Goal: Communication & Community: Answer question/provide support

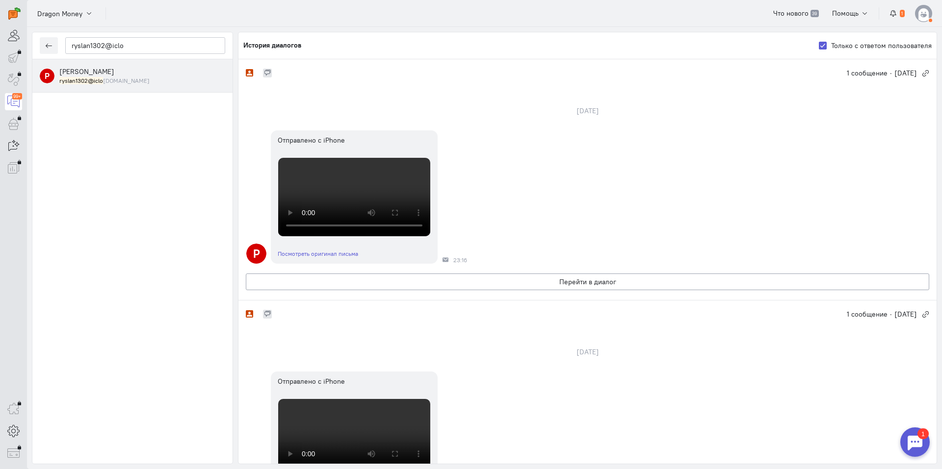
scroll to position [196, 0]
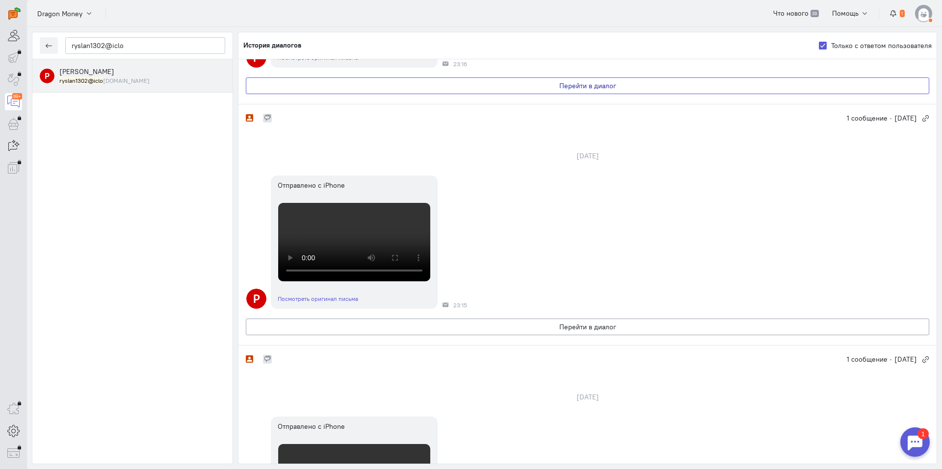
click at [477, 94] on button "Перейти в диалог" at bounding box center [587, 85] width 683 height 17
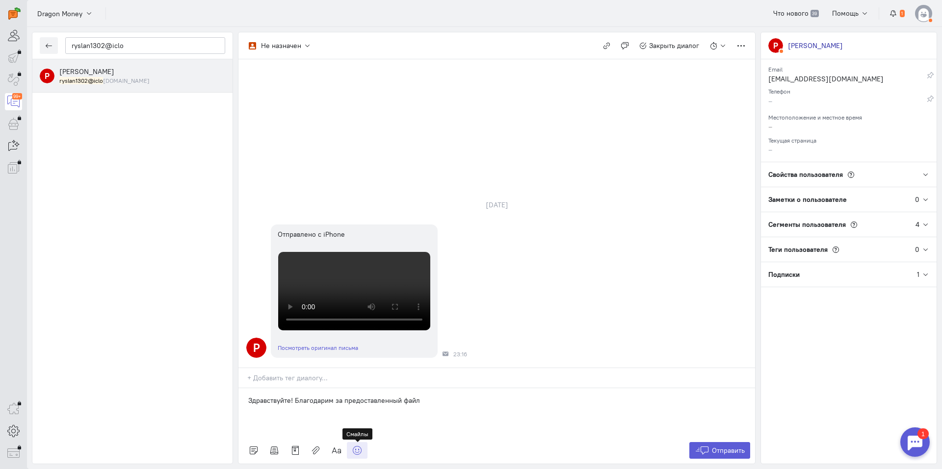
click at [356, 452] on icon at bounding box center [357, 451] width 10 height 10
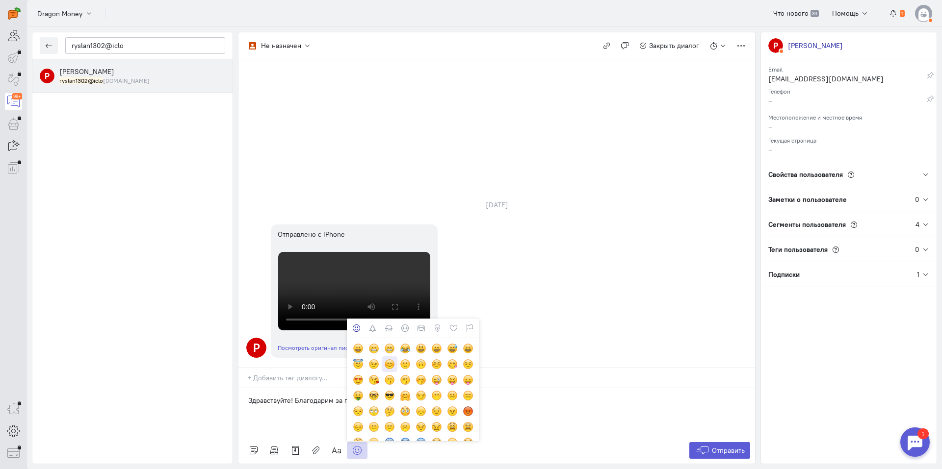
click at [388, 365] on div at bounding box center [389, 364] width 11 height 11
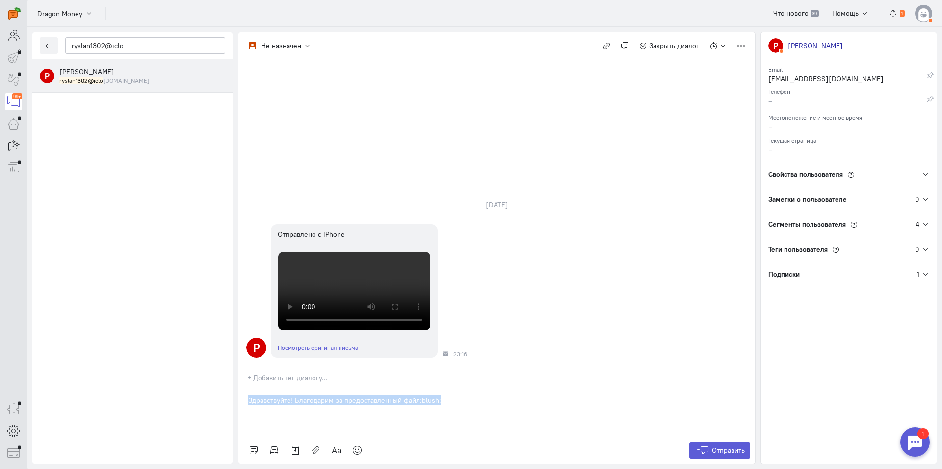
drag, startPoint x: 424, startPoint y: 402, endPoint x: 213, endPoint y: 395, distance: 211.5
click at [213, 395] on div "ryslan1302@iclo Р [PERSON_NAME] ryslan1302@iclo [DOMAIN_NAME] Не назначен Не на…" at bounding box center [484, 248] width 915 height 442
copy p "Здравствуйте! Благодарим за предоставленный файл:blush:"
click at [720, 449] on span "Отправить" at bounding box center [728, 450] width 33 height 9
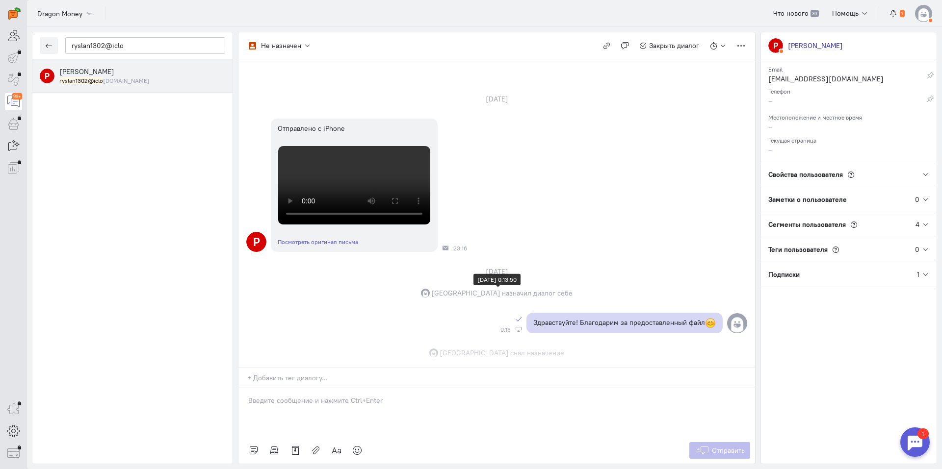
scroll to position [156, 0]
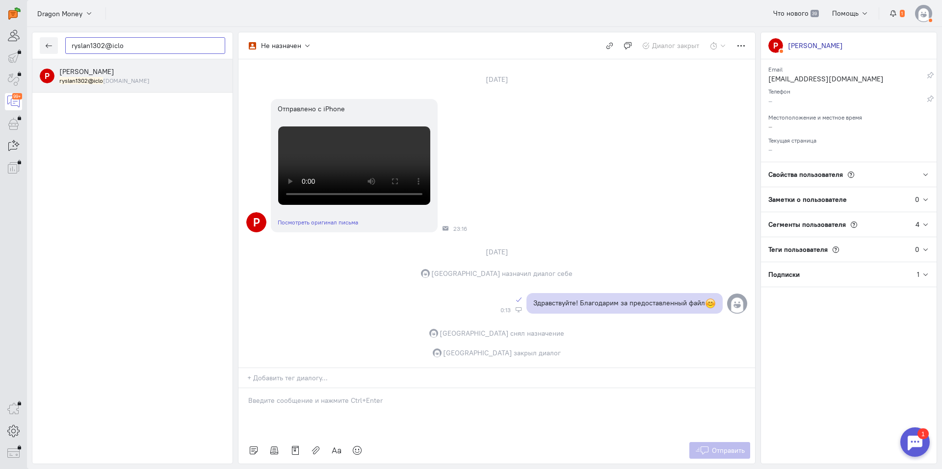
drag, startPoint x: 137, startPoint y: 48, endPoint x: 30, endPoint y: 44, distance: 106.5
click at [30, 44] on div "ryslan1302@iclo Р [PERSON_NAME] ryslan1302@iclo [DOMAIN_NAME] Не назначен Не на…" at bounding box center [484, 248] width 915 height 442
click at [145, 45] on input "ryslan1302@iclo" at bounding box center [145, 45] width 160 height 17
click at [53, 45] on button "button" at bounding box center [49, 45] width 18 height 17
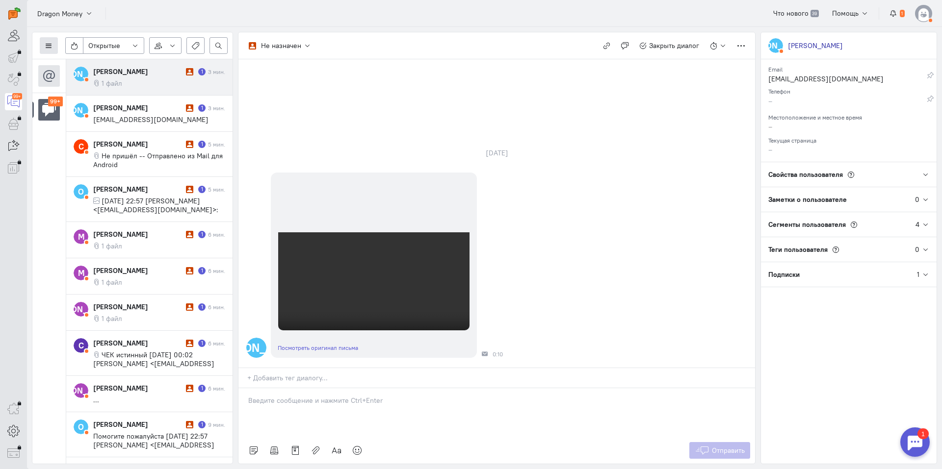
click at [41, 42] on button at bounding box center [49, 45] width 18 height 17
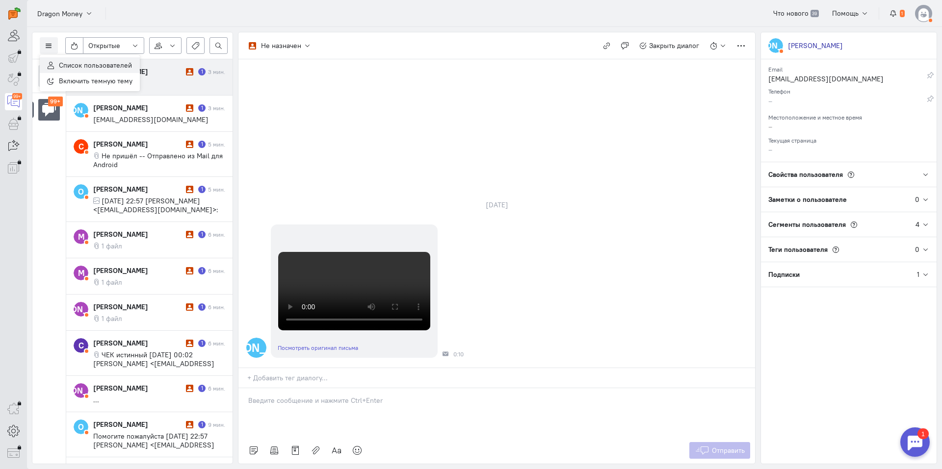
click at [95, 63] on span "Список пользователей" at bounding box center [95, 65] width 73 height 9
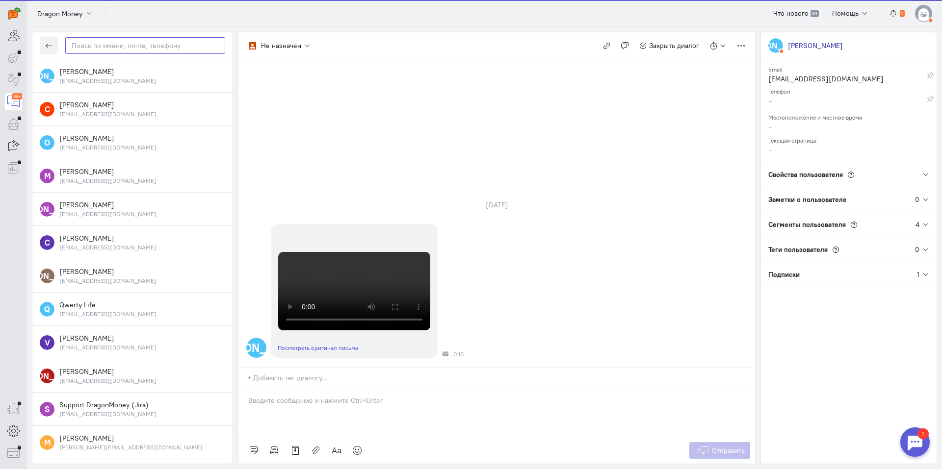
click at [105, 51] on input "text" at bounding box center [145, 45] width 160 height 17
paste input "ryslan1302@iclo"
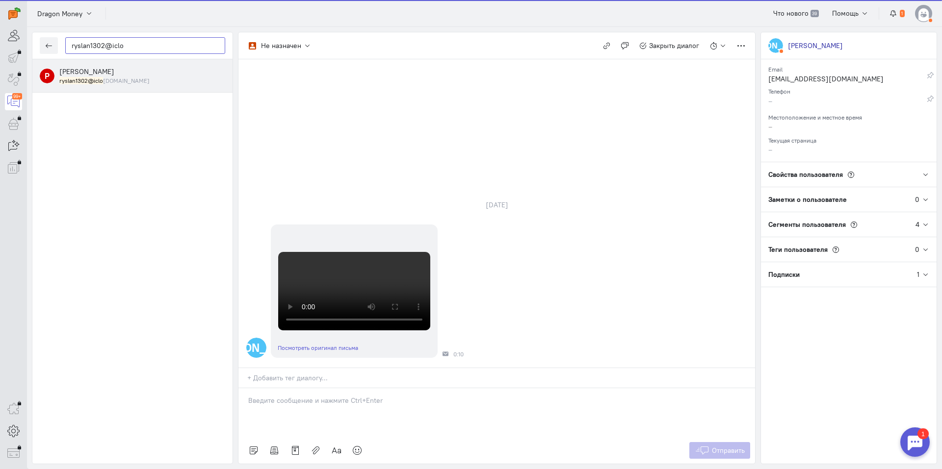
type input "ryslan1302@iclo"
click at [141, 83] on div "ryslan1302@iclo [DOMAIN_NAME]" at bounding box center [142, 81] width 166 height 8
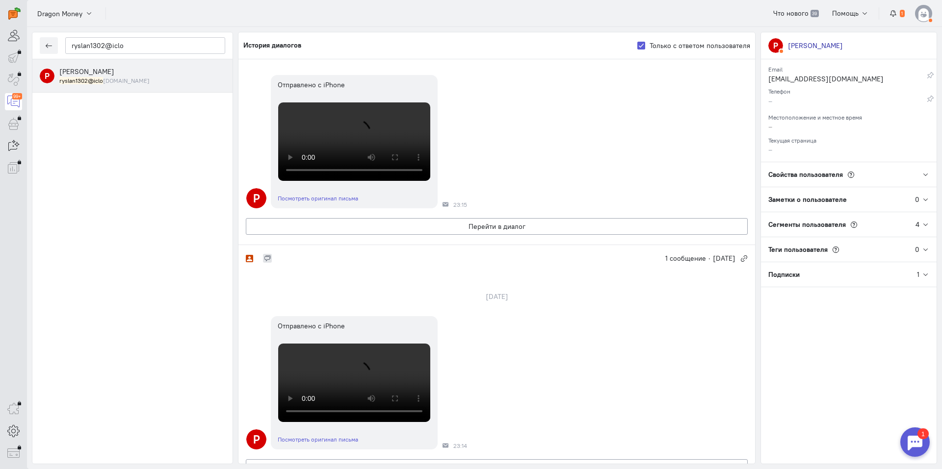
scroll to position [245, 0]
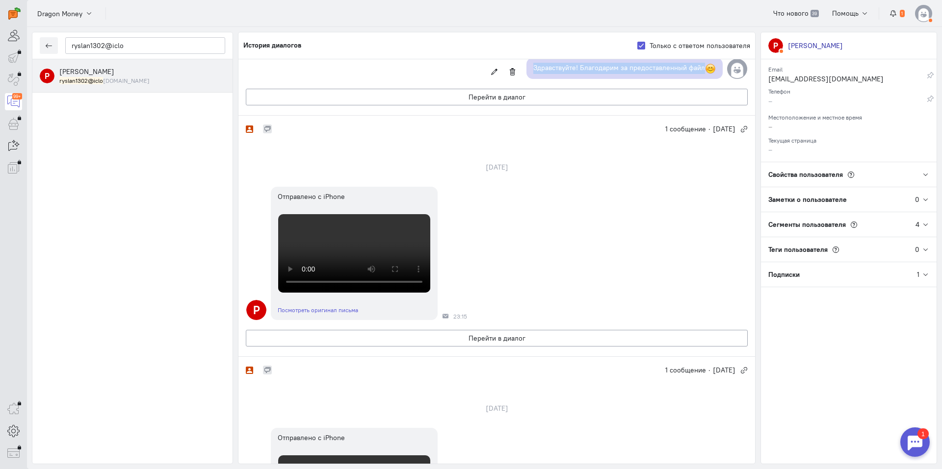
copy p "Здравствуйте! Благодарим за предоставленный файл"
drag, startPoint x: 532, startPoint y: 230, endPoint x: 710, endPoint y: 235, distance: 178.1
click at [710, 74] on p "Здравствуйте! Благодарим за предоставленный файл" at bounding box center [624, 68] width 182 height 11
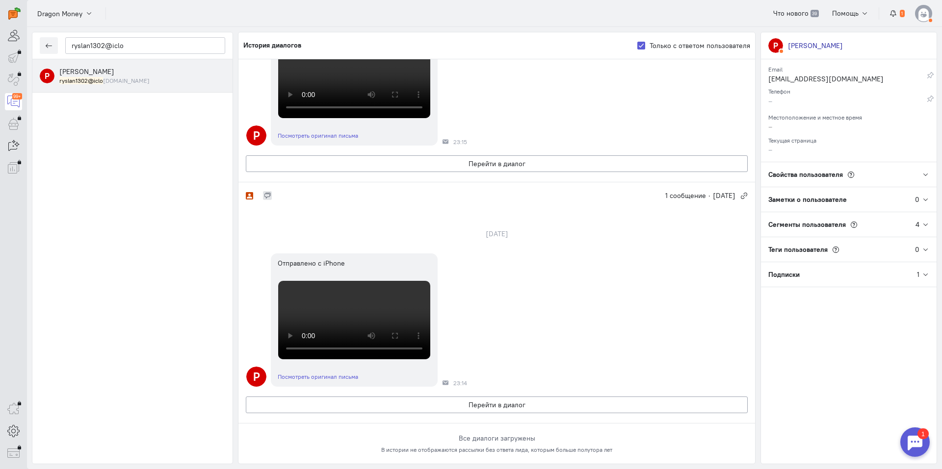
scroll to position [736, 0]
click at [509, 172] on button "Перейти в диалог" at bounding box center [497, 163] width 502 height 17
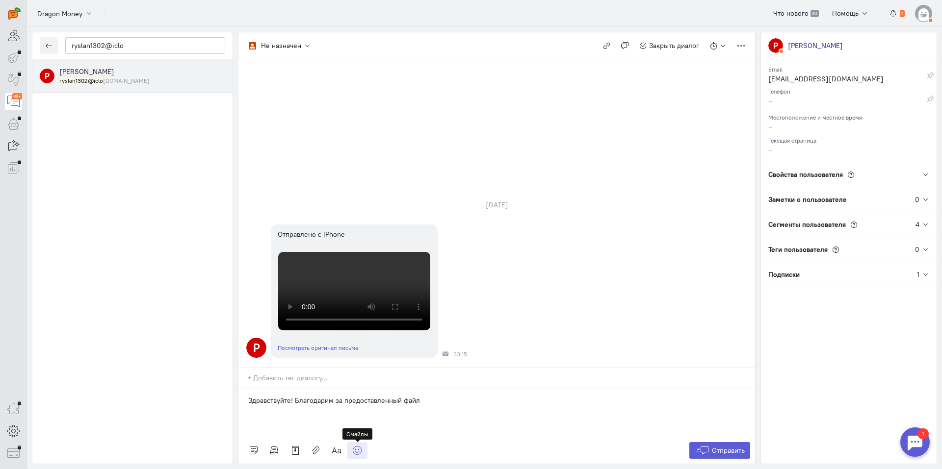
click at [357, 456] on link at bounding box center [357, 450] width 21 height 17
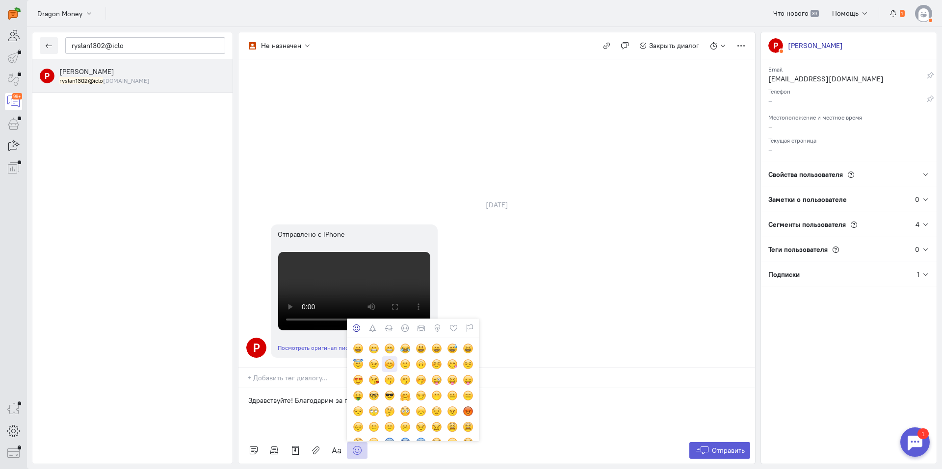
click at [385, 365] on div at bounding box center [389, 364] width 11 height 11
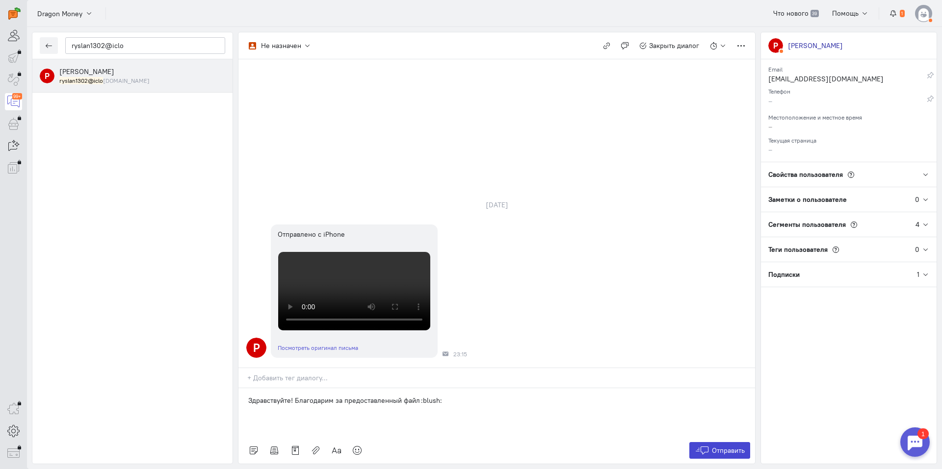
click at [708, 450] on icon at bounding box center [701, 451] width 15 height 10
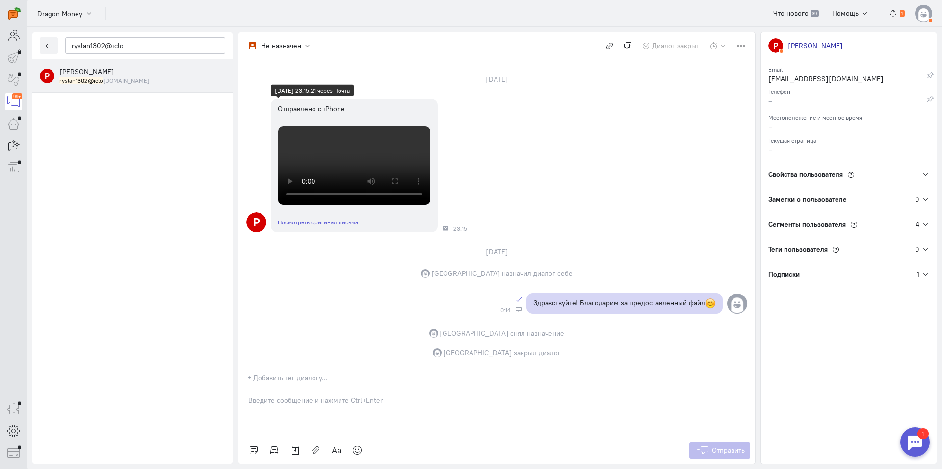
scroll to position [0, 0]
drag, startPoint x: 139, startPoint y: 45, endPoint x: 53, endPoint y: 47, distance: 85.4
click at [54, 47] on div "ryslan1302@iclo" at bounding box center [132, 45] width 200 height 27
click at [49, 45] on icon "button" at bounding box center [48, 45] width 7 height 7
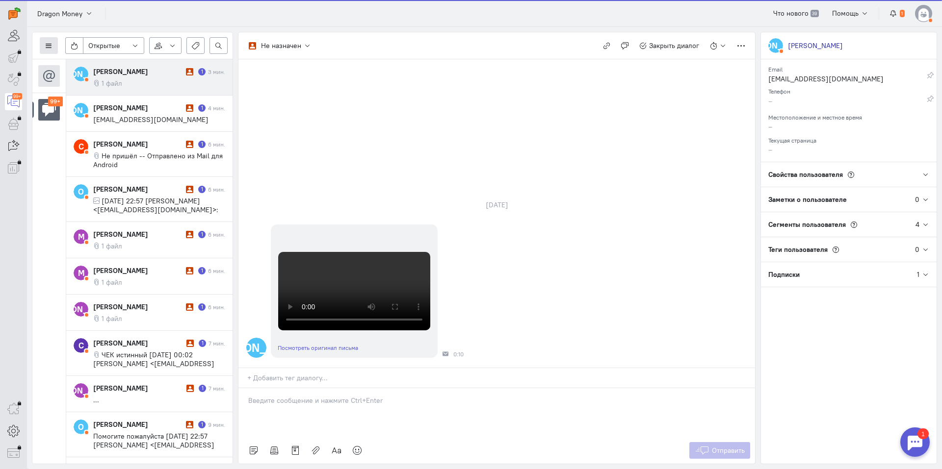
click at [44, 43] on button at bounding box center [49, 45] width 18 height 17
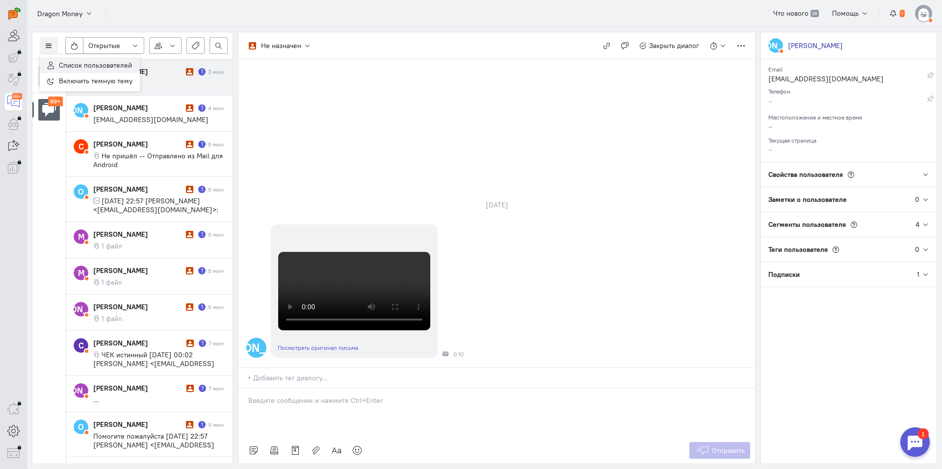
click at [112, 61] on span "Список пользователей" at bounding box center [95, 65] width 73 height 9
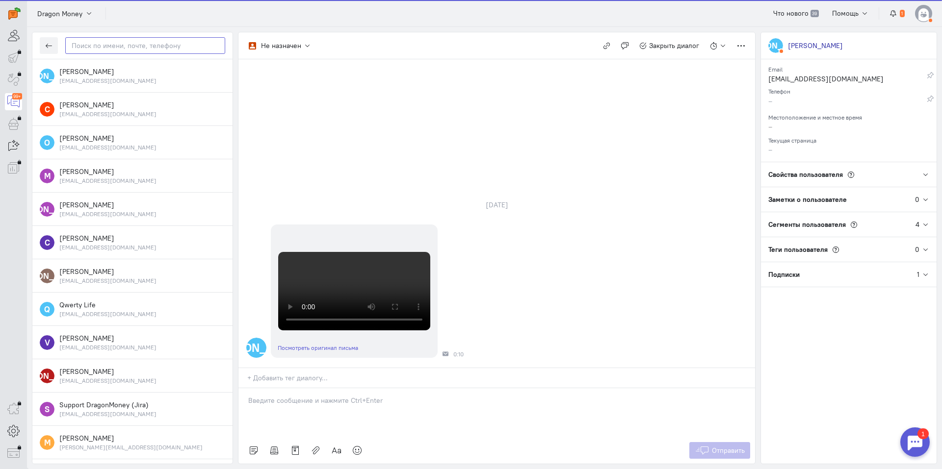
click at [106, 46] on input "text" at bounding box center [145, 45] width 160 height 17
paste input "ryslan1302@iclo"
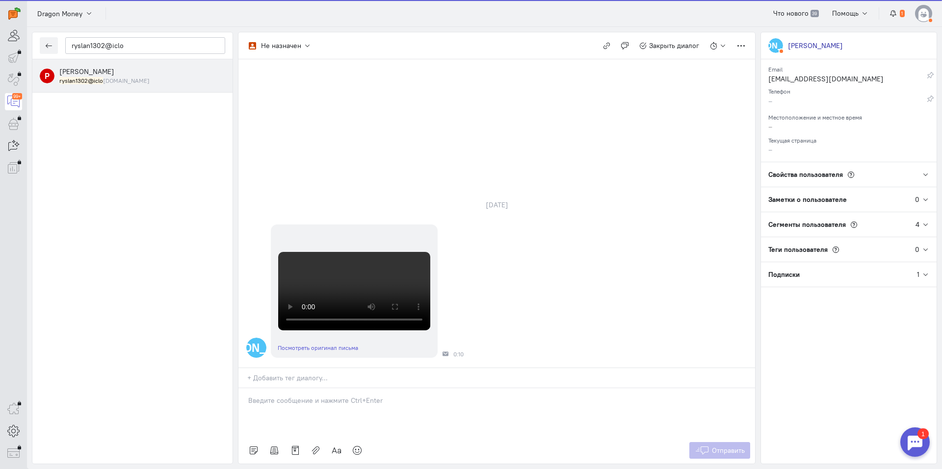
click at [126, 77] on div "ryslan1302@iclo [DOMAIN_NAME]" at bounding box center [142, 81] width 166 height 8
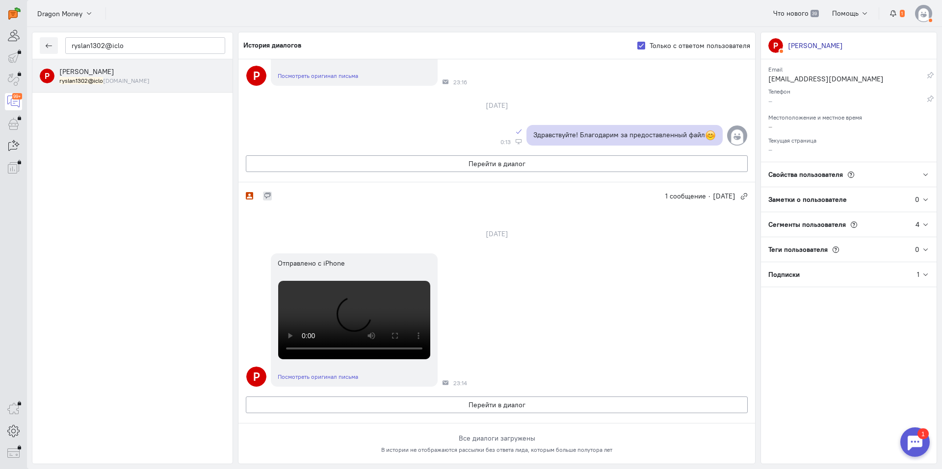
scroll to position [867, 0]
copy p "Здравствуйте! Благодарим за предоставленный файл"
drag, startPoint x: 530, startPoint y: 73, endPoint x: 708, endPoint y: 75, distance: 178.0
click at [708, 125] on div "Здравствуйте! Благодарим за предоставленный файл" at bounding box center [624, 135] width 196 height 21
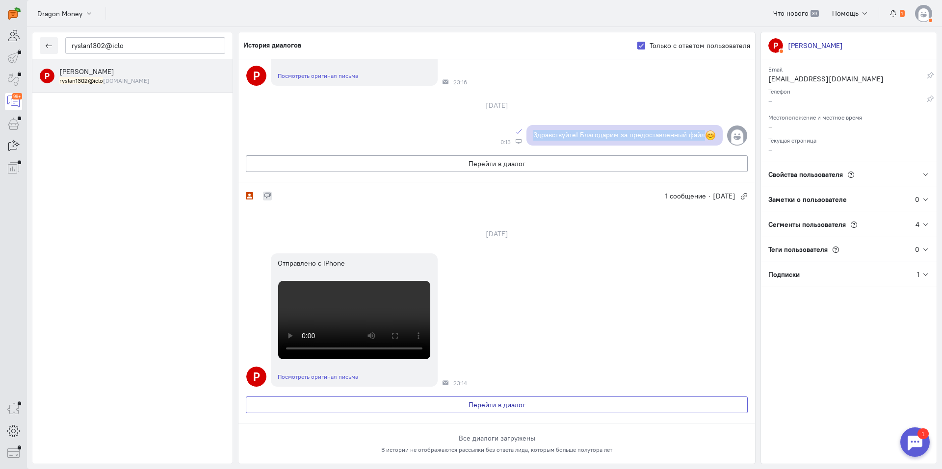
click at [448, 403] on button "Перейти в диалог" at bounding box center [497, 405] width 502 height 17
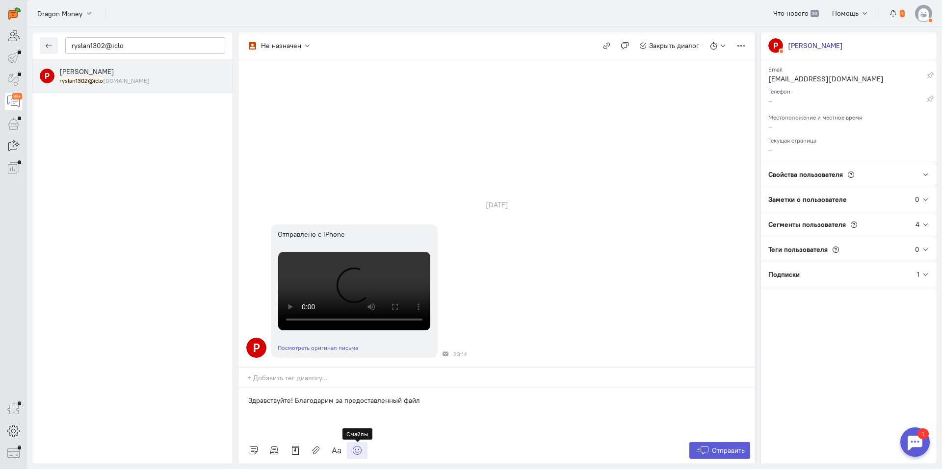
click at [357, 451] on icon at bounding box center [357, 451] width 10 height 10
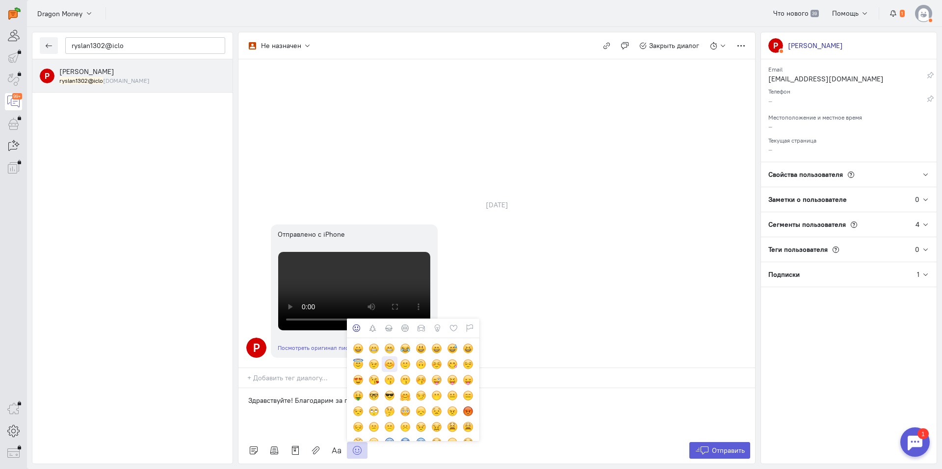
click at [393, 366] on div at bounding box center [389, 364] width 11 height 11
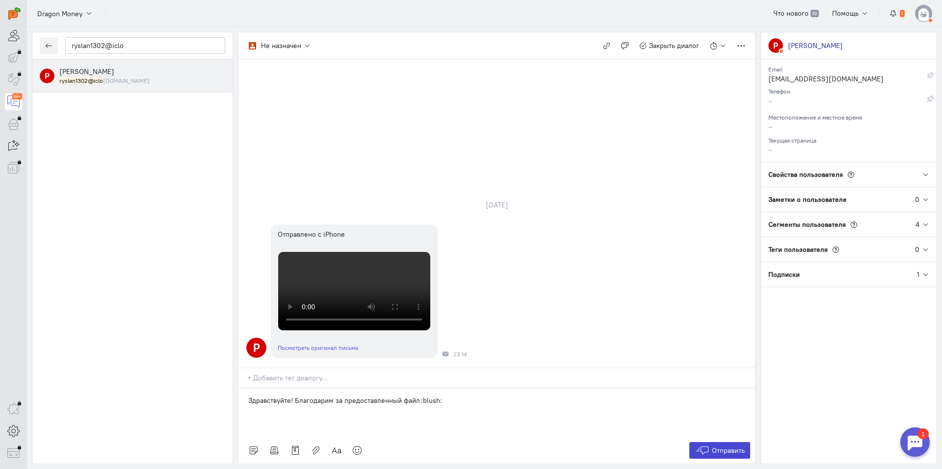
click at [725, 448] on span "Отправить" at bounding box center [728, 450] width 33 height 9
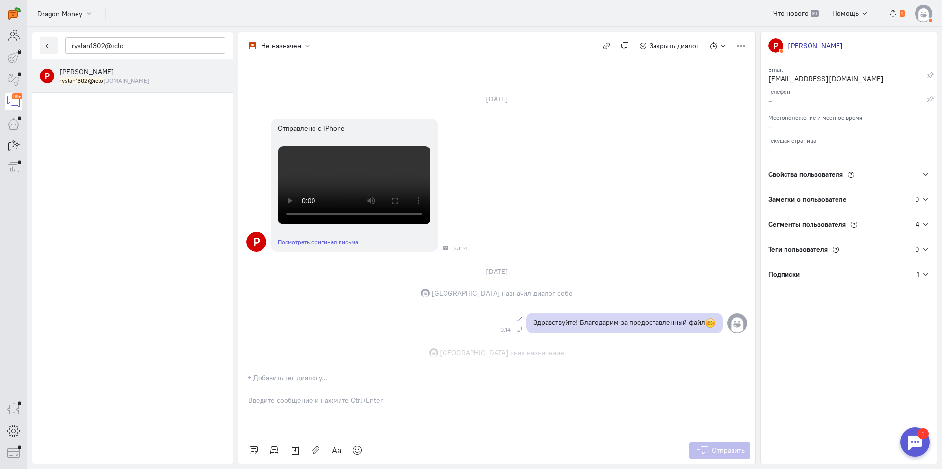
scroll to position [156, 0]
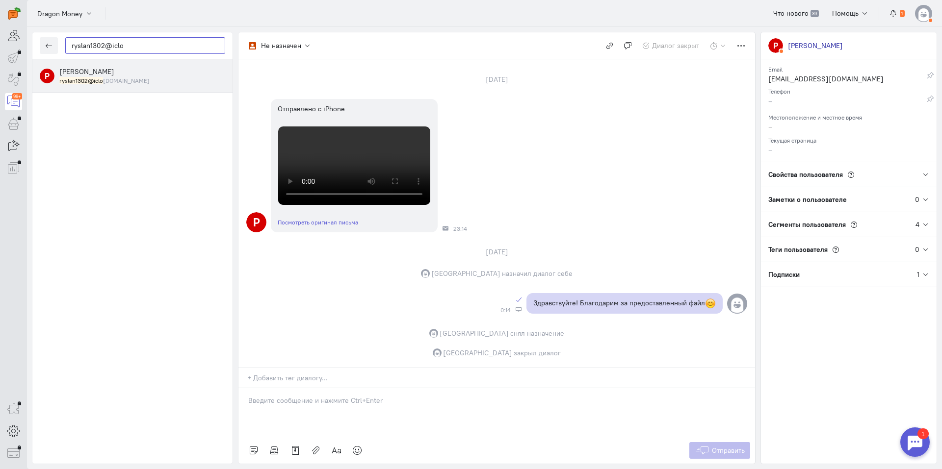
drag, startPoint x: 73, startPoint y: 49, endPoint x: 26, endPoint y: 52, distance: 47.7
click at [26, 52] on div "operator conversation-V1122-10000-3month 99+" at bounding box center [471, 234] width 942 height 469
paste input "aleseiborisov@g"
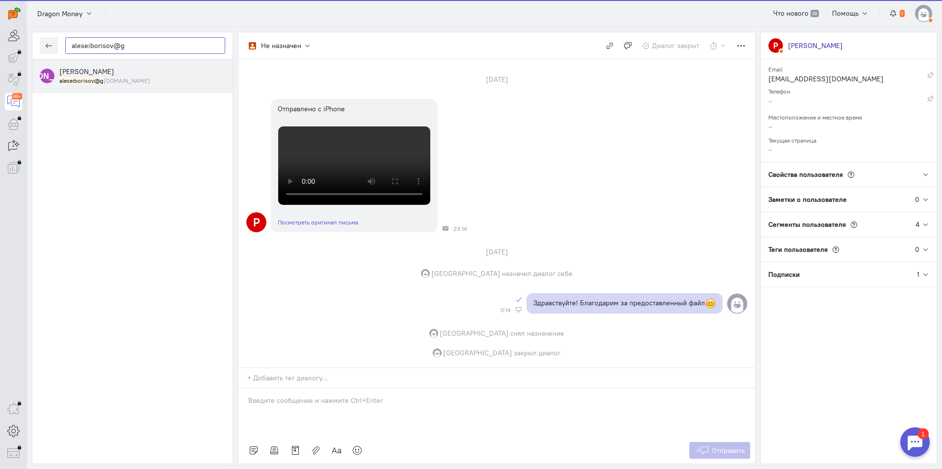
type input "aleseiborisov@g"
click at [107, 77] on small "aleseiborisov@g [DOMAIN_NAME]" at bounding box center [104, 81] width 91 height 8
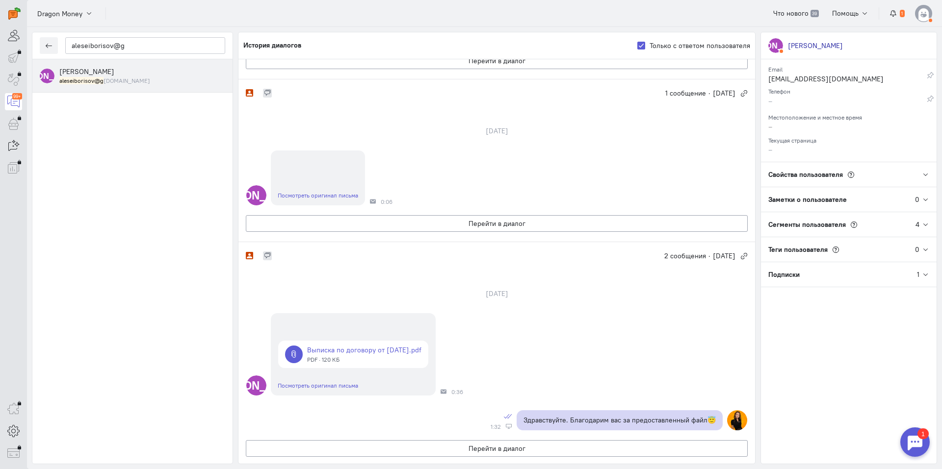
scroll to position [147, 0]
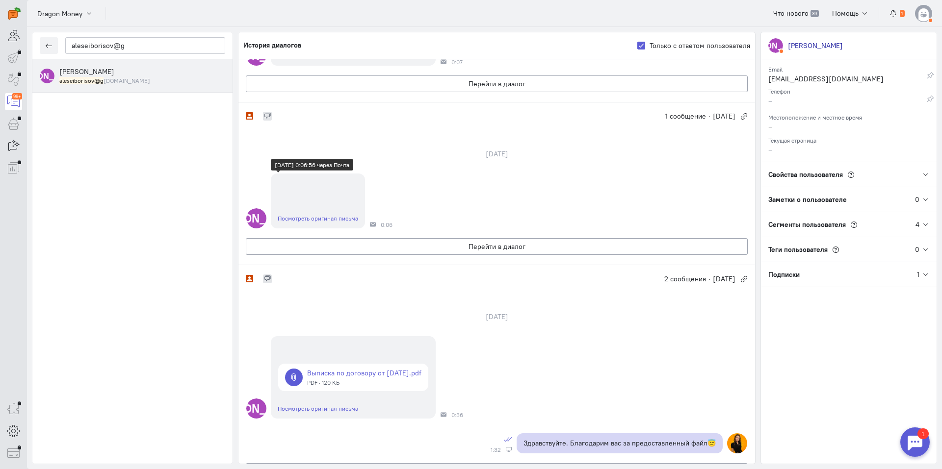
click at [329, 194] on div at bounding box center [318, 201] width 94 height 15
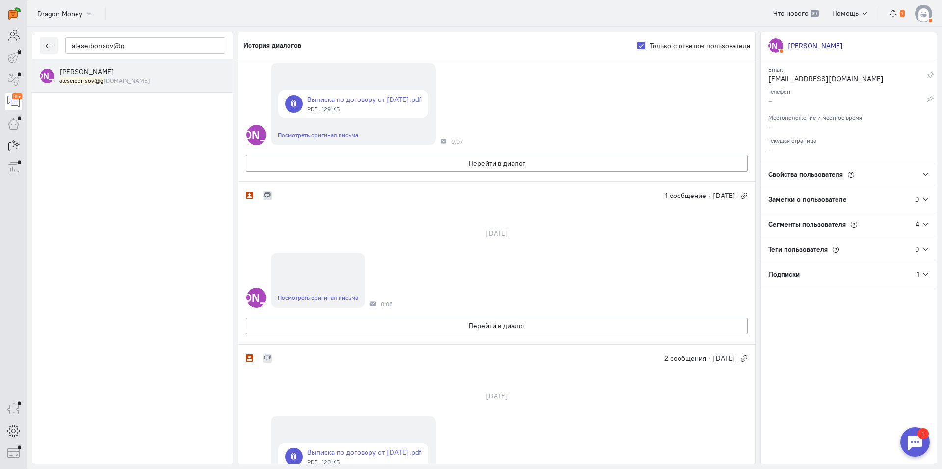
scroll to position [0, 0]
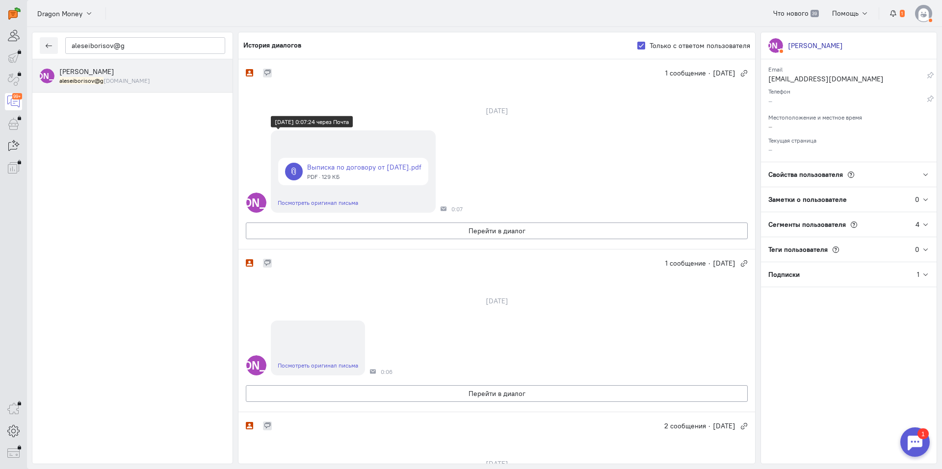
click at [358, 176] on link at bounding box center [353, 171] width 150 height 27
click at [309, 367] on link "Посмотреть оригинал письма" at bounding box center [318, 365] width 80 height 7
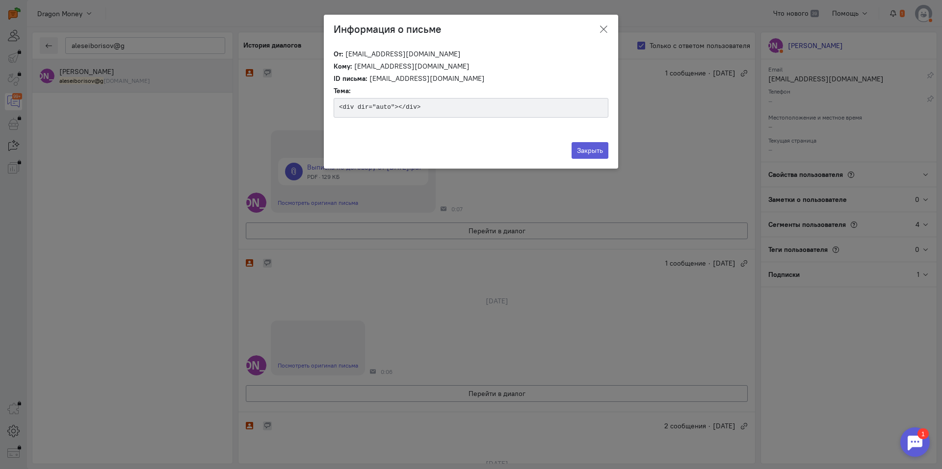
click at [604, 28] on icon "button" at bounding box center [603, 30] width 10 height 10
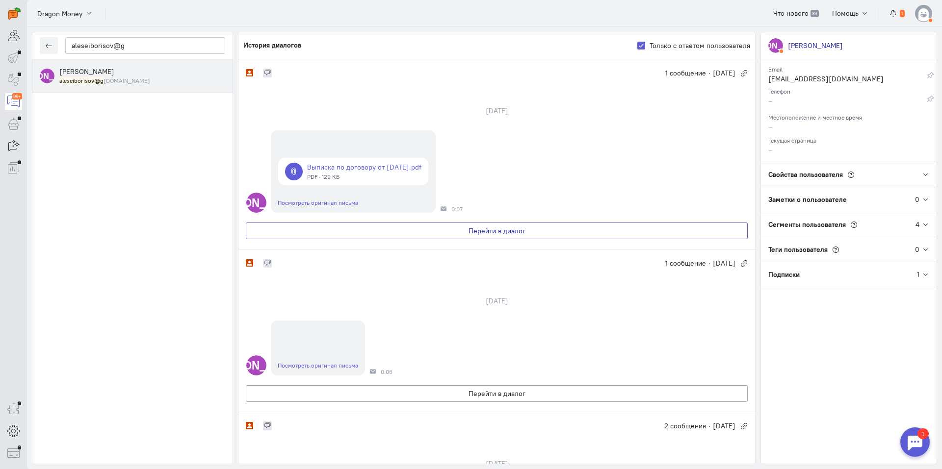
click at [389, 228] on button "Перейти в диалог" at bounding box center [497, 231] width 502 height 17
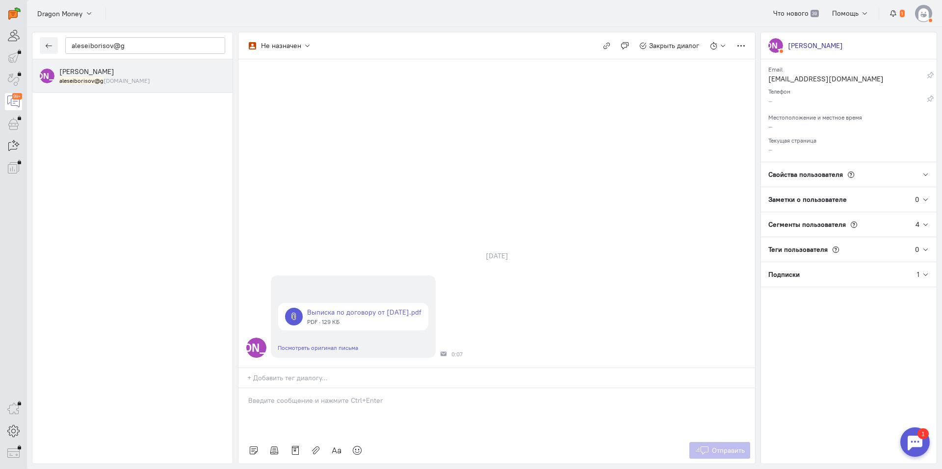
click at [309, 404] on p at bounding box center [496, 401] width 497 height 10
click at [359, 446] on icon at bounding box center [357, 451] width 10 height 10
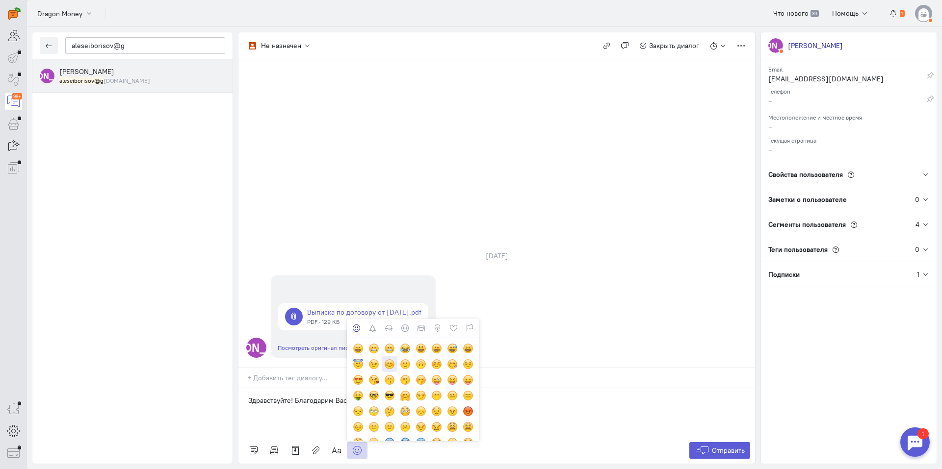
click at [386, 367] on div at bounding box center [389, 364] width 11 height 11
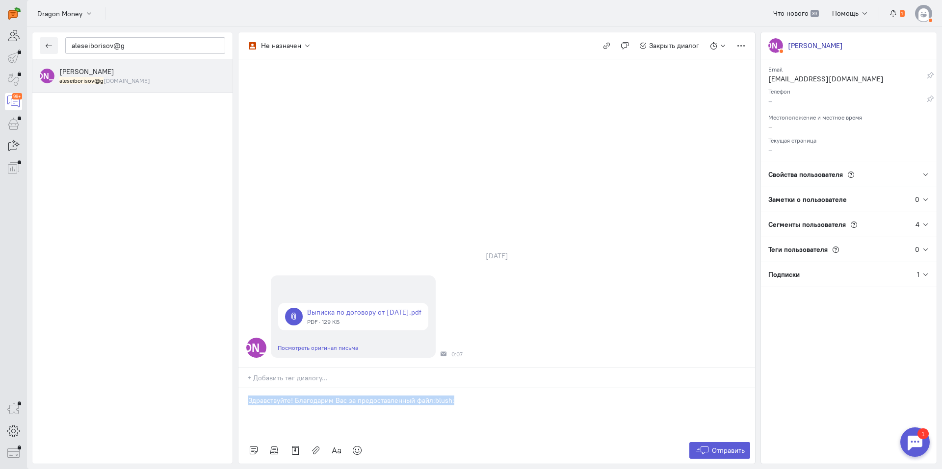
drag, startPoint x: 437, startPoint y: 401, endPoint x: 256, endPoint y: 407, distance: 182.0
click at [146, 390] on div "aleseiborisov@g А [PERSON_NAME] aleseiborisov@g [DOMAIN_NAME] Не назначен Не на…" at bounding box center [484, 248] width 915 height 442
copy p "Здравствуйте! Благодарим Вас за предоставленный файл:blush:"
click at [724, 454] on span "Отправить" at bounding box center [728, 450] width 33 height 9
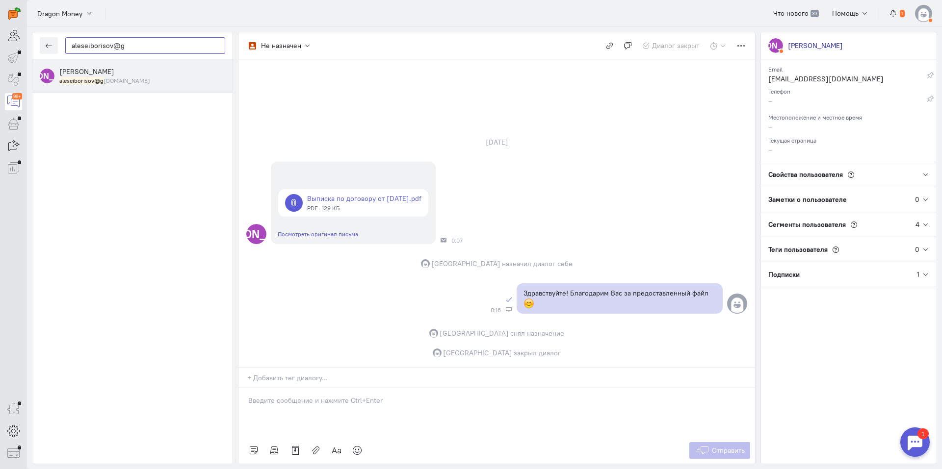
drag, startPoint x: 59, startPoint y: 34, endPoint x: 32, endPoint y: 37, distance: 26.6
click at [32, 37] on div "aleseiborisov@g" at bounding box center [132, 45] width 200 height 27
click at [47, 51] on button "button" at bounding box center [49, 45] width 18 height 17
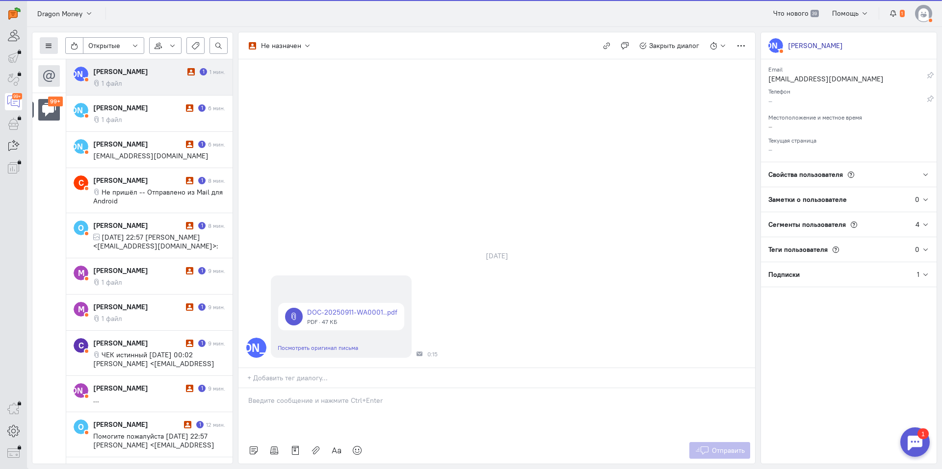
click at [51, 43] on icon at bounding box center [48, 45] width 7 height 7
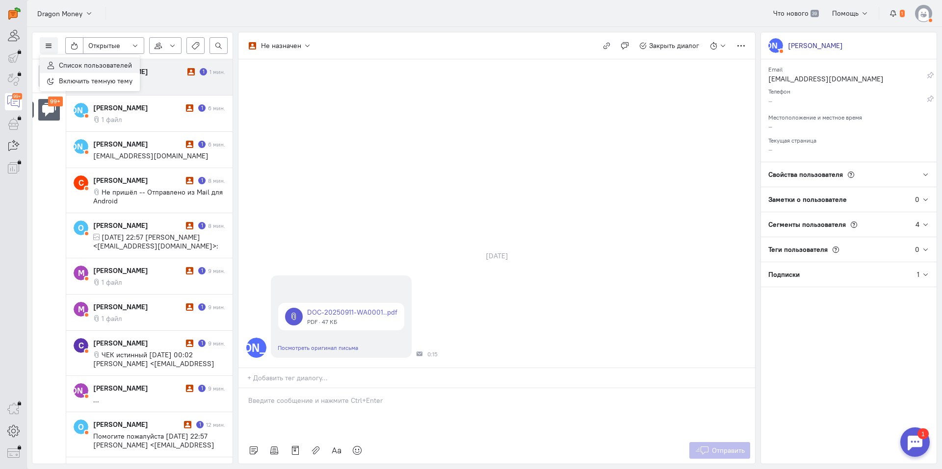
click at [95, 65] on span "Список пользователей" at bounding box center [95, 65] width 73 height 9
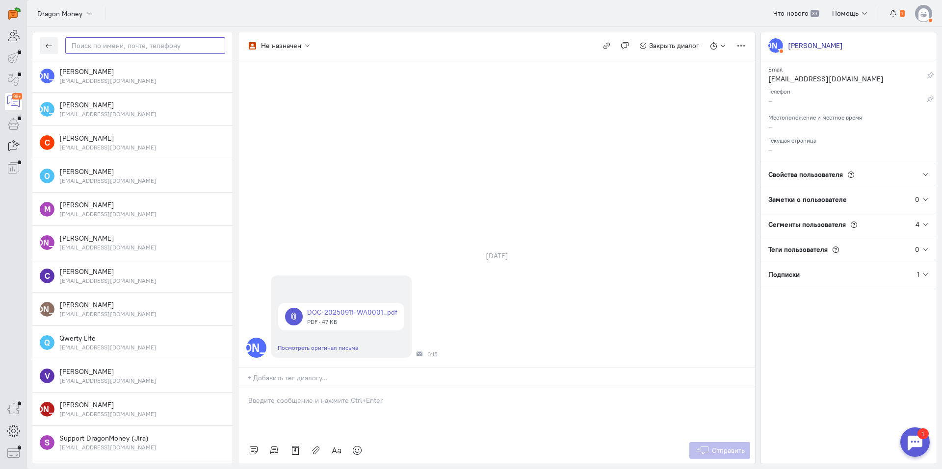
click at [143, 44] on input "text" at bounding box center [145, 45] width 160 height 17
paste input "aleseiborisov@g"
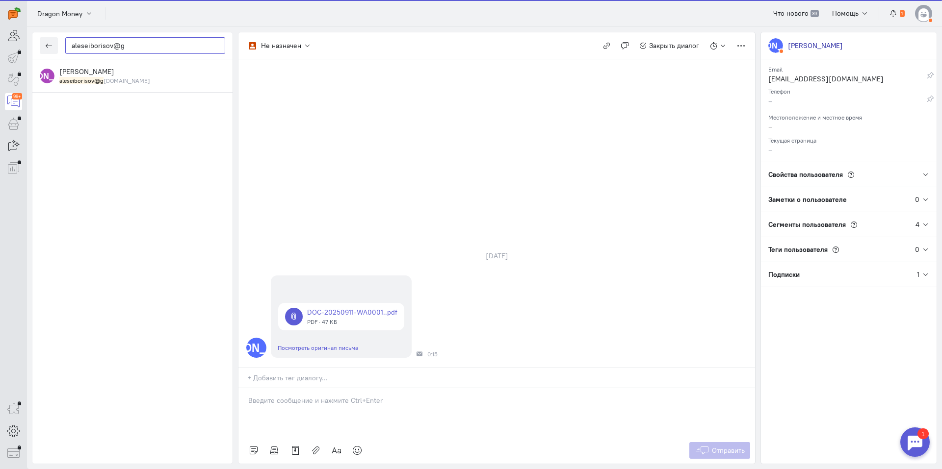
type input "aleseiborisov@g"
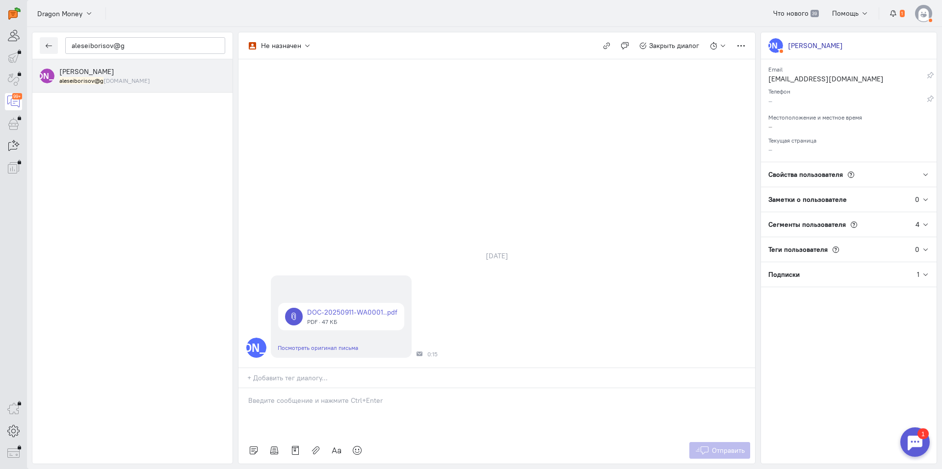
click at [136, 73] on div "[PERSON_NAME] aleseiborisov@g [DOMAIN_NAME]" at bounding box center [142, 76] width 166 height 18
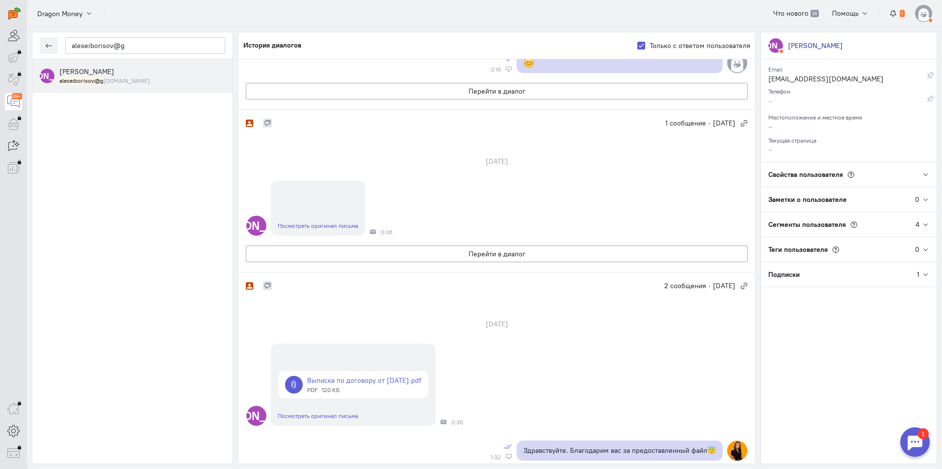
scroll to position [99, 0]
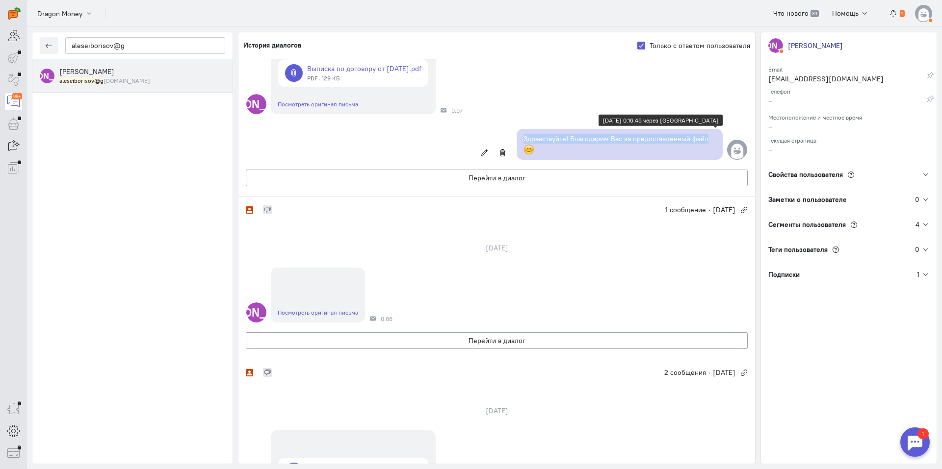
copy p "Здравствуйте! Благодарим Вас за предоставленный файл"
drag, startPoint x: 550, startPoint y: 148, endPoint x: 514, endPoint y: 138, distance: 36.8
click at [516, 138] on div "Здравствуйте! Благодарим Вас за предоставленный файл" at bounding box center [619, 144] width 206 height 31
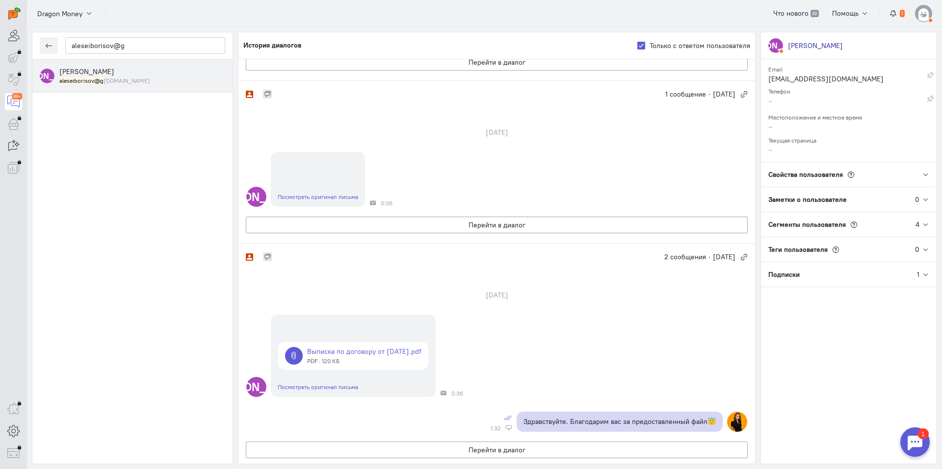
scroll to position [246, 0]
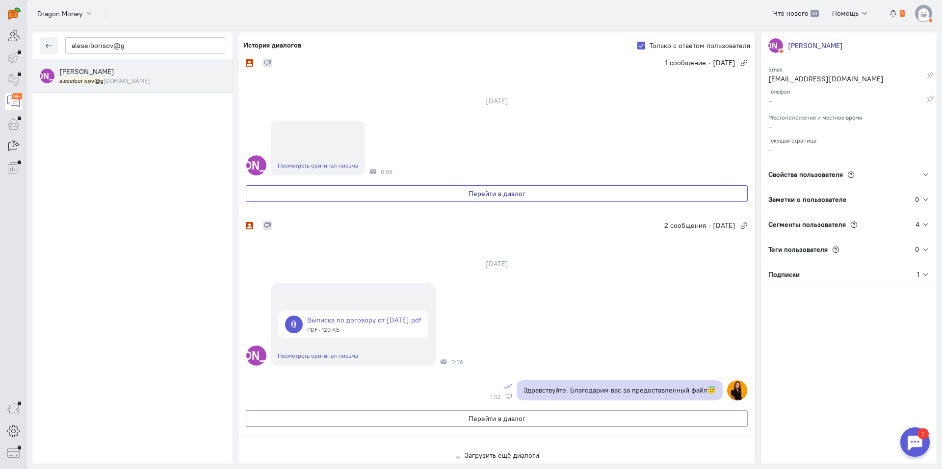
click at [476, 188] on button "Перейти в диалог" at bounding box center [497, 193] width 502 height 17
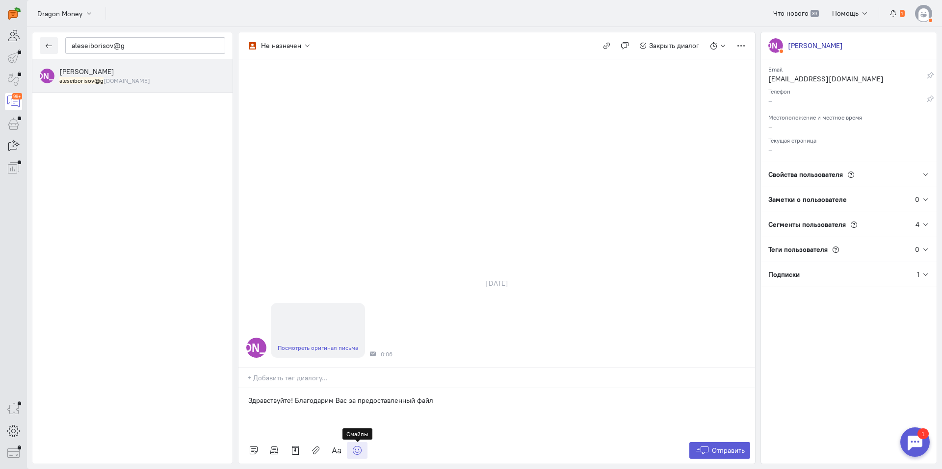
click at [355, 452] on icon at bounding box center [357, 451] width 10 height 10
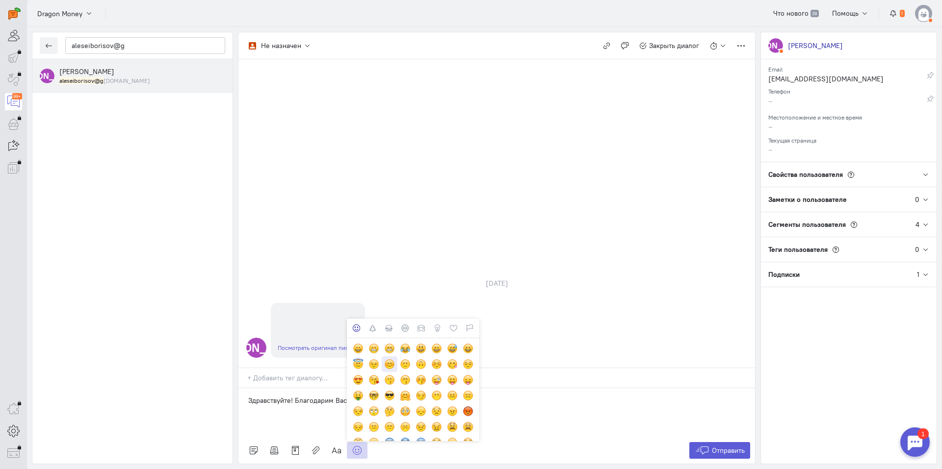
click at [387, 364] on div at bounding box center [389, 364] width 11 height 11
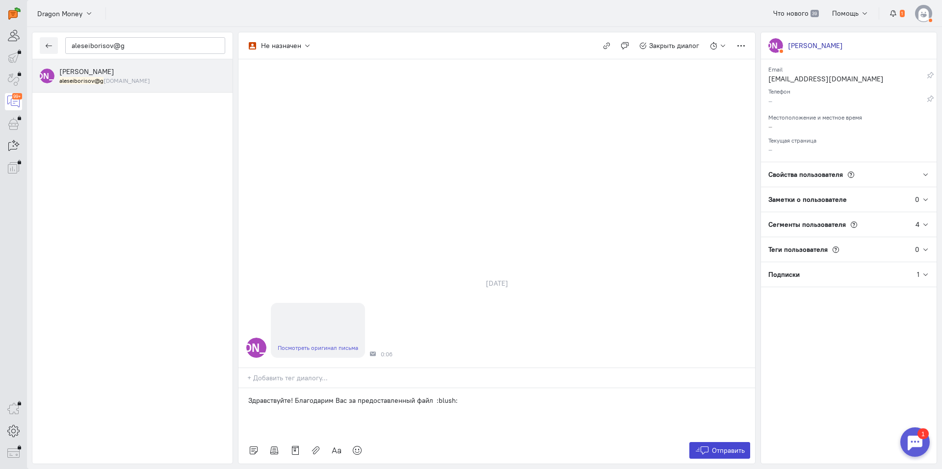
click at [702, 455] on icon at bounding box center [701, 451] width 15 height 10
